Goal: Task Accomplishment & Management: Manage account settings

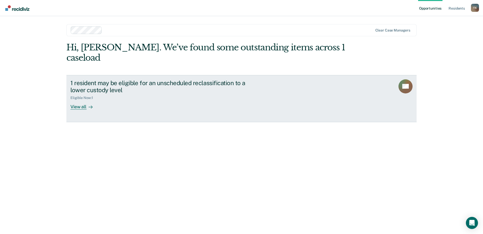
click at [76, 100] on div "View all" at bounding box center [84, 105] width 28 height 10
click at [80, 100] on div "View all" at bounding box center [84, 105] width 28 height 10
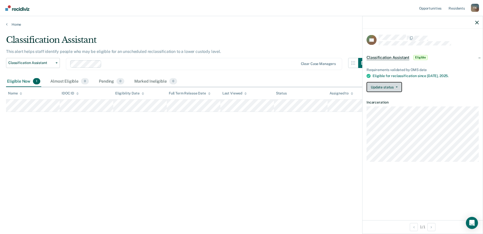
click at [397, 86] on button "Update status" at bounding box center [383, 87] width 35 height 10
click at [404, 58] on span "Classification Assistant" at bounding box center [387, 57] width 43 height 5
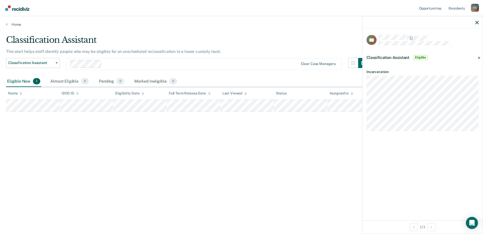
click at [404, 58] on span "Classification Assistant" at bounding box center [387, 57] width 43 height 5
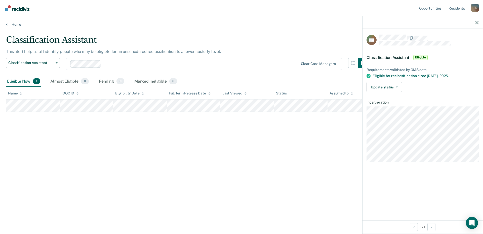
click at [142, 131] on div "Classification Assistant This alert helps staff identify people who may be elig…" at bounding box center [241, 115] width 471 height 161
click at [156, 177] on div "Classification Assistant This alert helps staff identify people who may be elig…" at bounding box center [241, 115] width 471 height 161
click at [476, 20] on button "button" at bounding box center [477, 22] width 4 height 4
click at [399, 88] on button "Update status" at bounding box center [383, 87] width 35 height 10
click at [343, 134] on div "Classification Assistant This alert helps staff identify people who may be elig…" at bounding box center [241, 115] width 471 height 161
